Goal: Entertainment & Leisure: Consume media (video, audio)

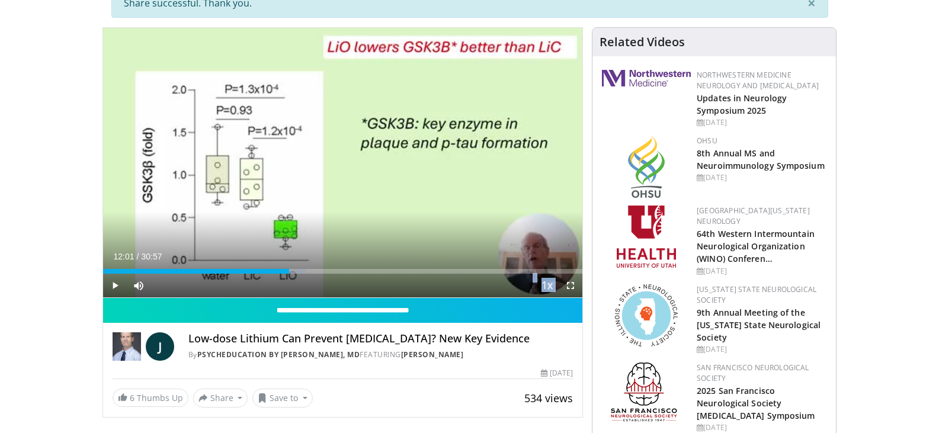
click at [113, 286] on span "Video Player" at bounding box center [115, 286] width 24 height 24
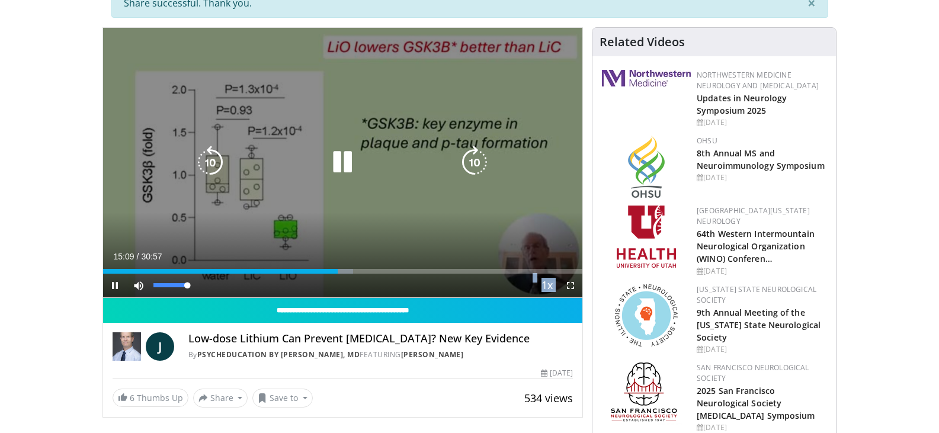
drag, startPoint x: 187, startPoint y: 285, endPoint x: 198, endPoint y: 287, distance: 11.5
click at [198, 287] on div "Mute 100%" at bounding box center [168, 286] width 83 height 24
click at [393, 222] on div "10 seconds Tap to unmute" at bounding box center [343, 163] width 480 height 270
click at [338, 158] on icon "Video Player" at bounding box center [342, 162] width 33 height 33
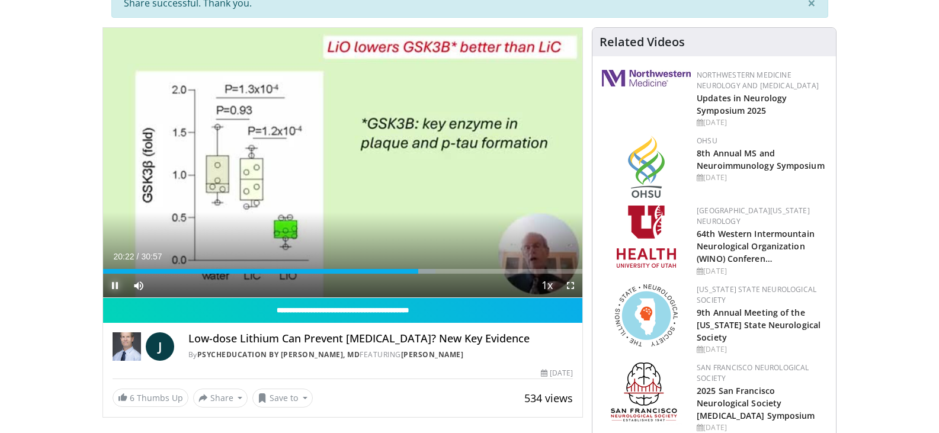
click at [114, 284] on span "Video Player" at bounding box center [115, 286] width 24 height 24
click at [112, 284] on span "Video Player" at bounding box center [115, 286] width 24 height 24
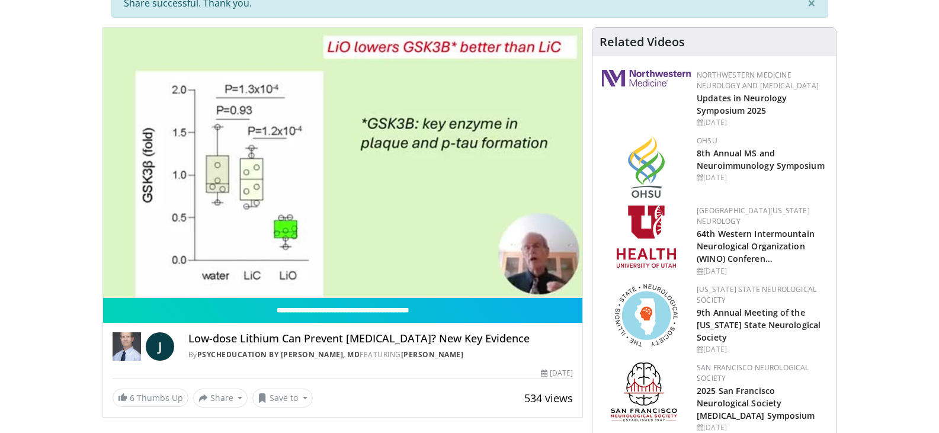
drag, startPoint x: 441, startPoint y: 396, endPoint x: 461, endPoint y: 381, distance: 24.5
click at [461, 381] on div "**********" at bounding box center [343, 353] width 480 height 110
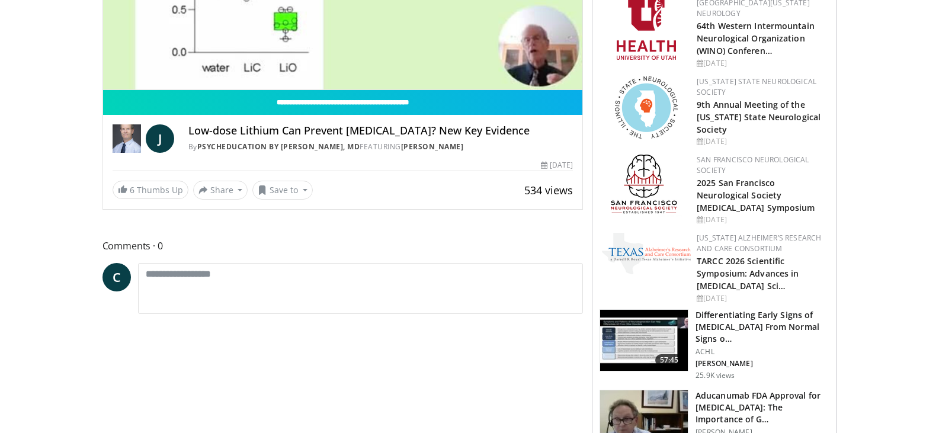
scroll to position [355, 0]
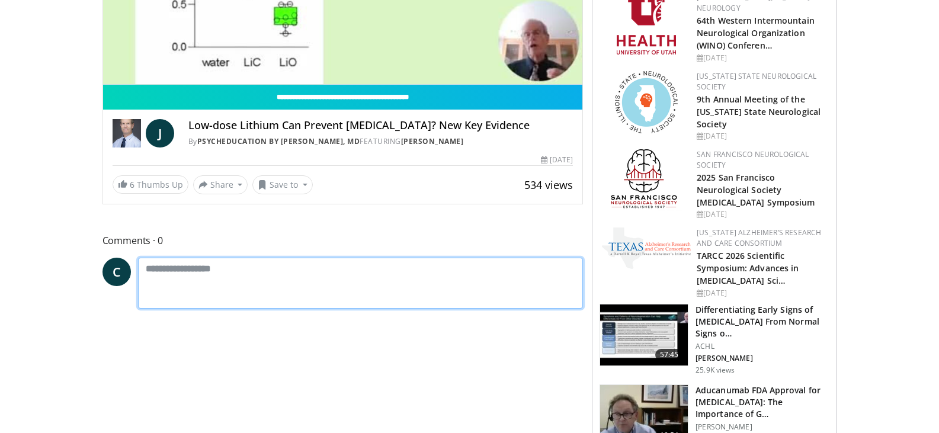
click at [149, 268] on textarea at bounding box center [360, 283] width 445 height 51
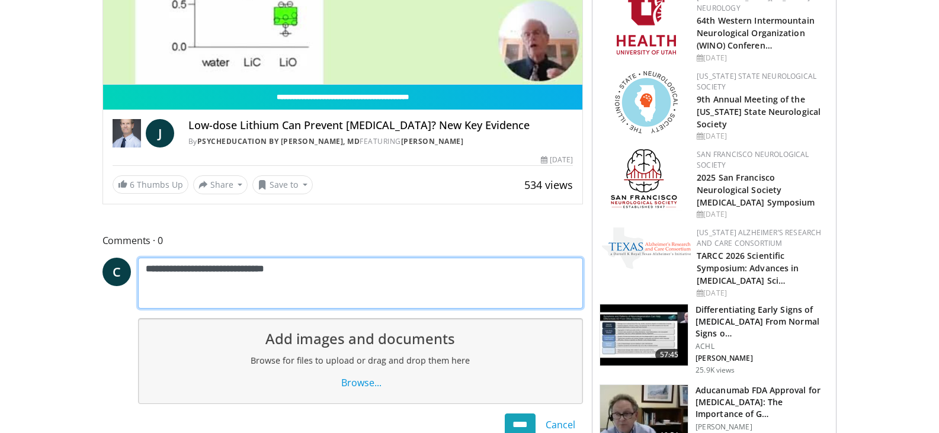
type textarea "**********"
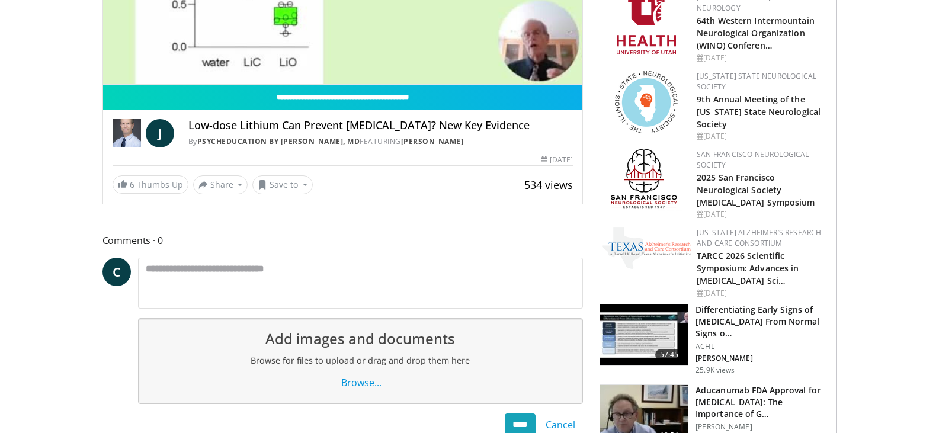
click at [121, 272] on span "C" at bounding box center [116, 272] width 28 height 28
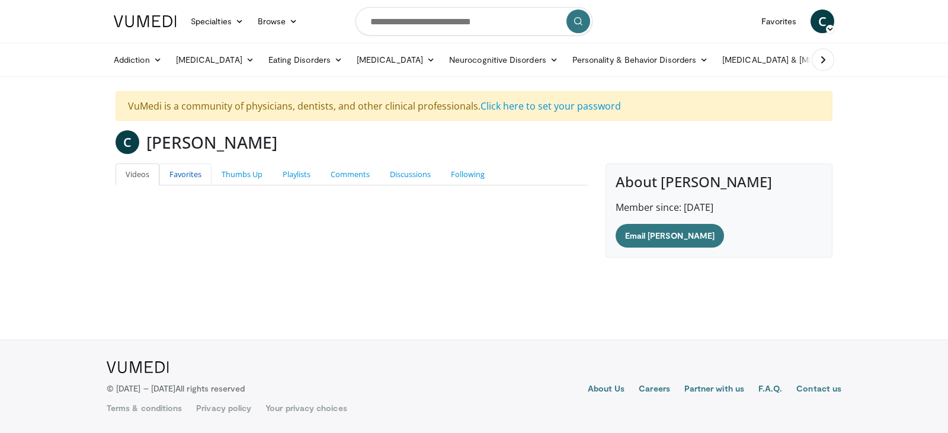
click at [191, 179] on link "Favorites" at bounding box center [185, 174] width 52 height 22
click at [244, 174] on link "Thumbs Up" at bounding box center [241, 174] width 61 height 22
click at [294, 172] on link "Playlists" at bounding box center [296, 174] width 48 height 22
click at [349, 174] on link "Comments" at bounding box center [349, 174] width 59 height 22
click at [396, 174] on link "Discussions" at bounding box center [410, 174] width 61 height 22
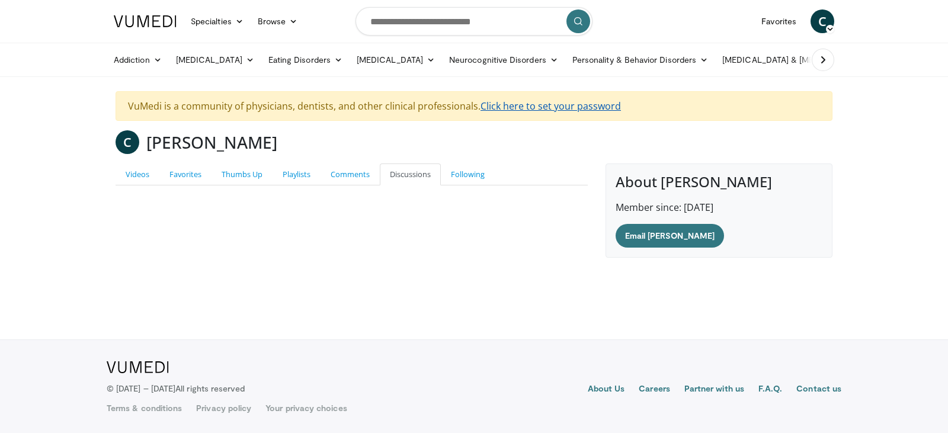
click at [536, 102] on link "Click here to set your password" at bounding box center [550, 106] width 140 height 13
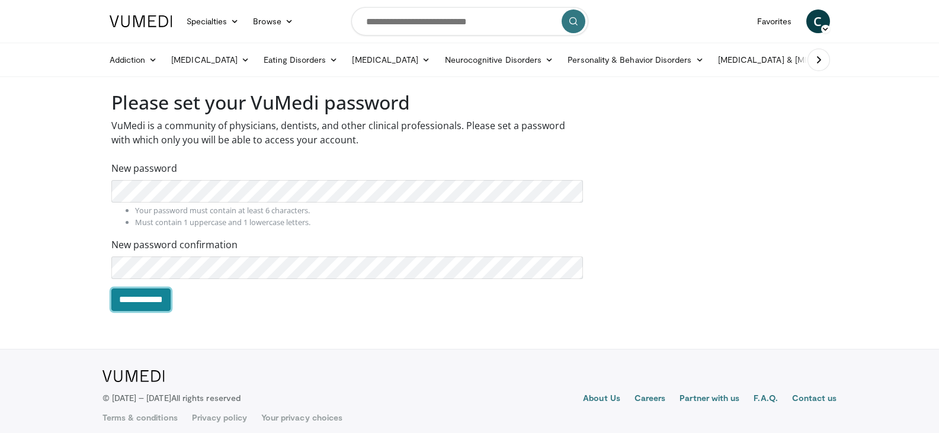
click at [149, 301] on input "**********" at bounding box center [140, 299] width 59 height 23
